Goal: Communication & Community: Answer question/provide support

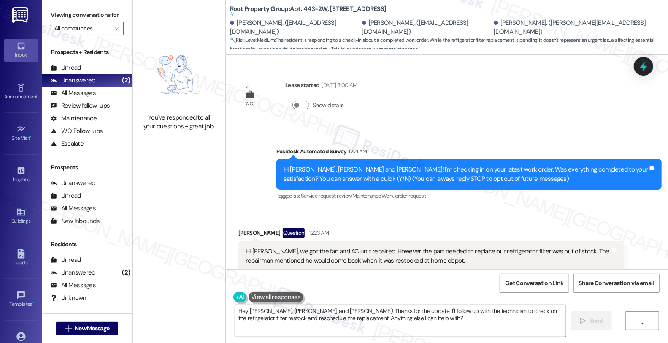
scroll to position [369, 0]
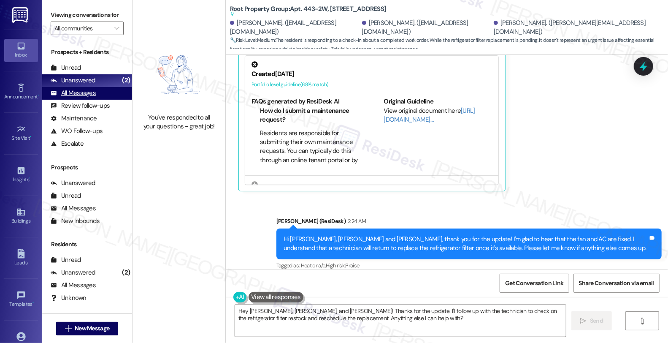
click at [93, 98] on div "All Messages" at bounding box center [73, 93] width 45 height 9
click at [92, 87] on div "Unanswered (2)" at bounding box center [87, 80] width 90 height 13
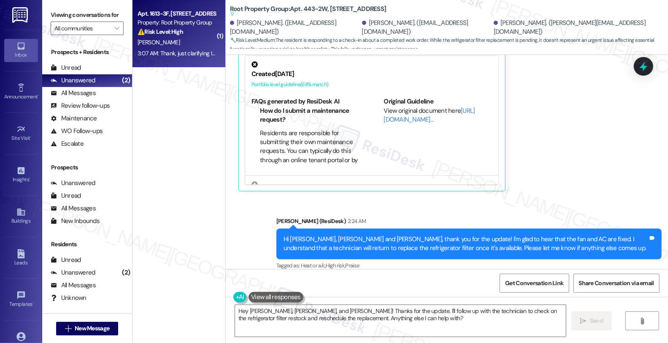
click at [178, 40] on div "[PERSON_NAME]" at bounding box center [177, 42] width 80 height 11
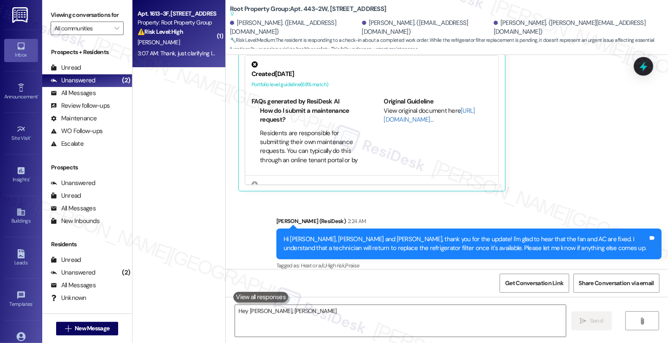
type textarea "Hey [PERSON_NAME],"
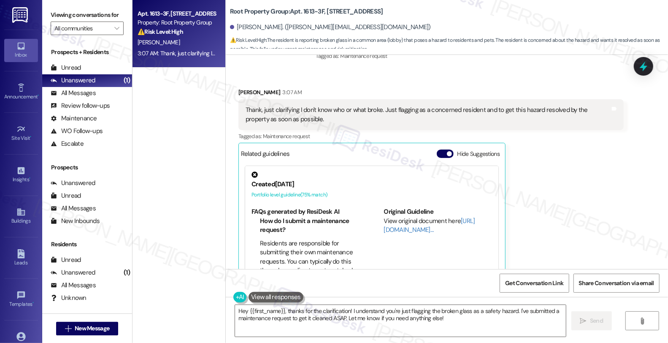
scroll to position [2455, 0]
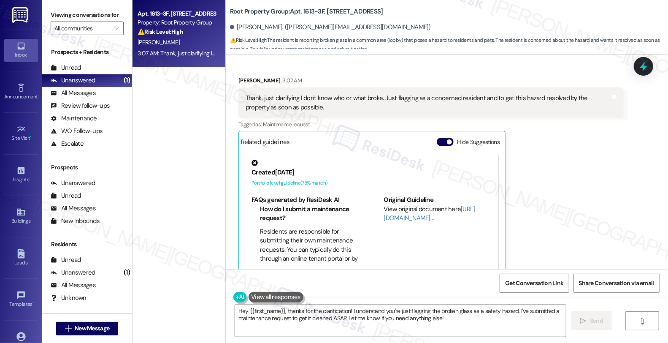
drag, startPoint x: 232, startPoint y: 310, endPoint x: 579, endPoint y: 182, distance: 369.4
click at [235, 310] on textarea "Hey {{first_name}}, thanks for the clarification! I understand you're just flag…" at bounding box center [400, 321] width 331 height 32
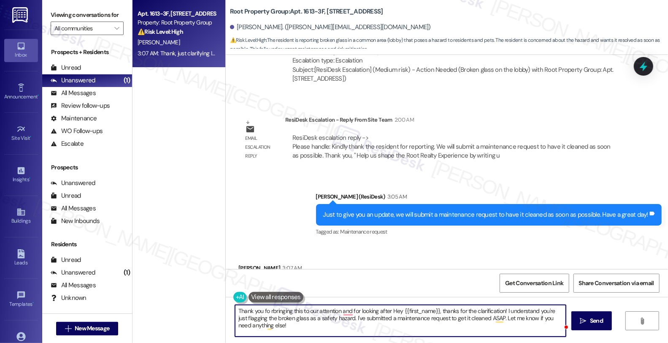
scroll to position [2361, 0]
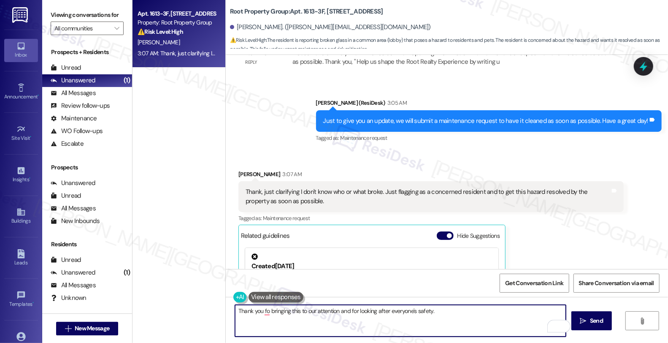
click at [262, 286] on div "FAQs generated by ResiDesk AI How do I submit a maintenance request? Residents …" at bounding box center [371, 326] width 253 height 81
click at [366, 325] on textarea "Thank you for bringing this to our attention and for looking after everyone's s…" at bounding box center [400, 321] width 331 height 32
click at [459, 313] on textarea "Thank you for bringing this to our attention and for looking after everyone's s…" at bounding box center [400, 321] width 331 height 32
paste textarea "Should you have other concerns, please feel free to reach out. Have a great day!"
drag, startPoint x: 307, startPoint y: 320, endPoint x: 256, endPoint y: 319, distance: 50.3
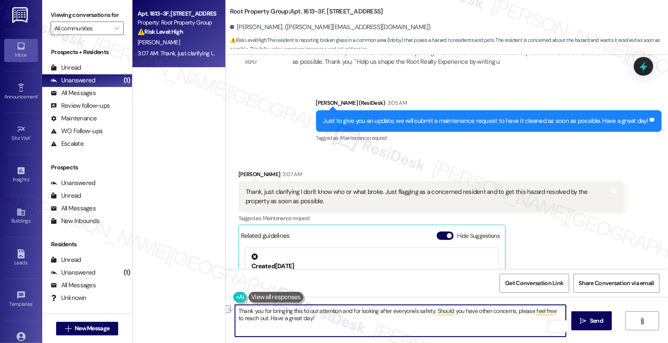
click at [256, 319] on textarea "Thank you for bringing this to our attention and for looking after everyone's s…" at bounding box center [400, 321] width 331 height 32
type textarea "Thank you for bringing this to our attention and for looking after everyone's s…"
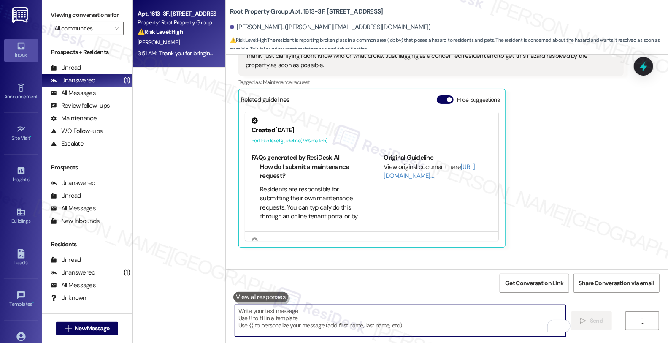
scroll to position [2523, 0]
